Goal: Navigation & Orientation: Find specific page/section

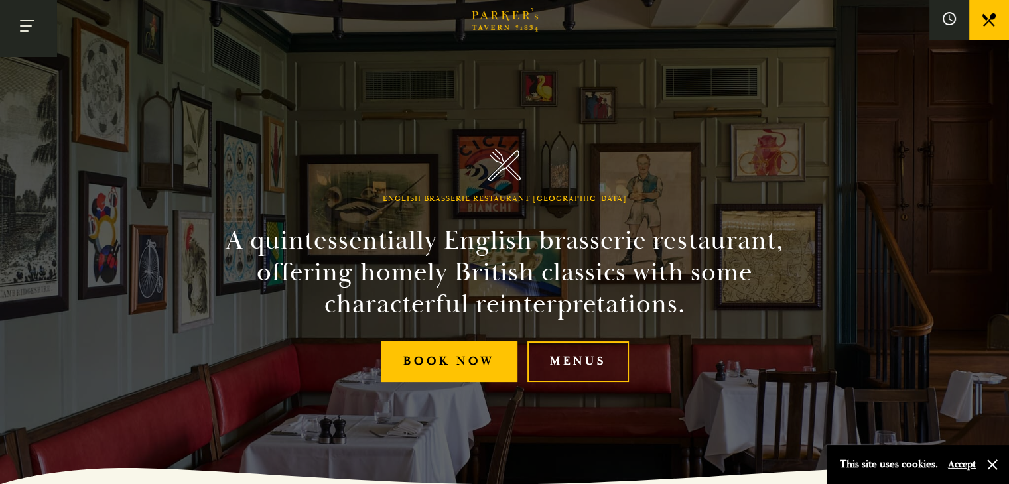
click at [40, 43] on button "Toggle navigation" at bounding box center [28, 28] width 56 height 56
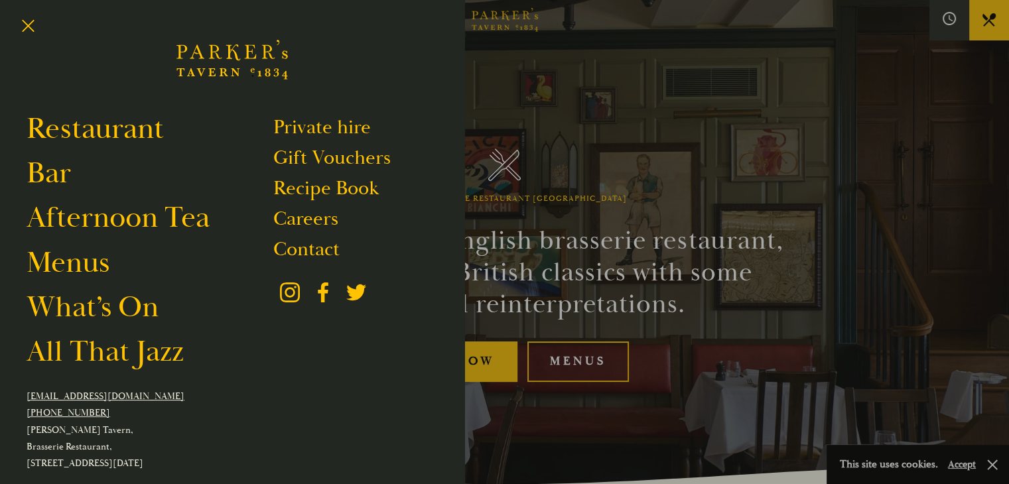
click at [624, 40] on div at bounding box center [504, 242] width 1009 height 484
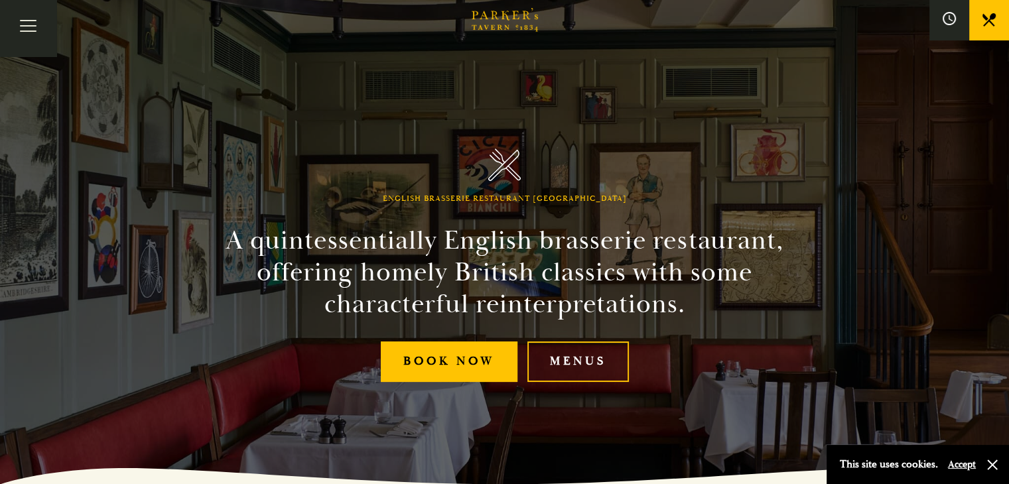
click at [0, 0] on link "Afternoon Tea" at bounding box center [0, 0] width 0 height 0
